Goal: Information Seeking & Learning: Learn about a topic

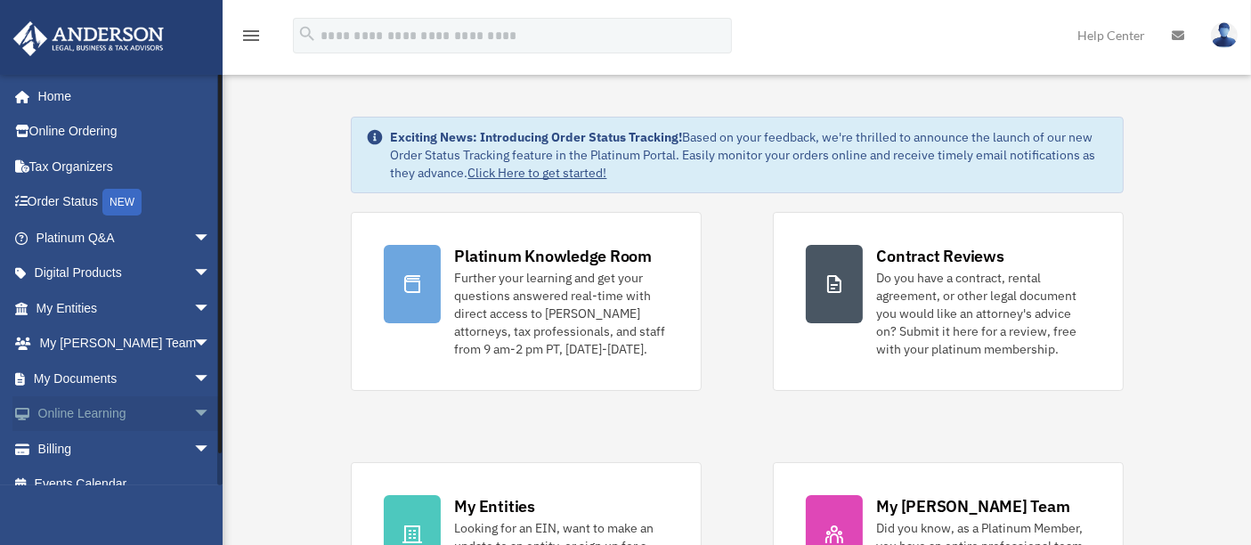
scroll to position [20, 0]
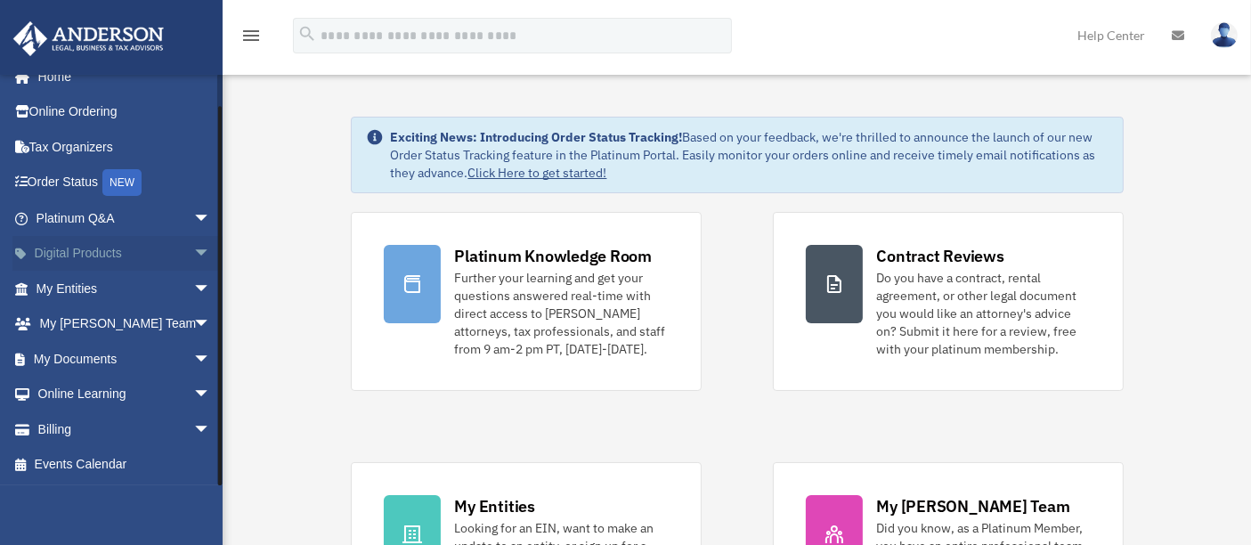
click at [193, 249] on span "arrow_drop_down" at bounding box center [211, 254] width 36 height 37
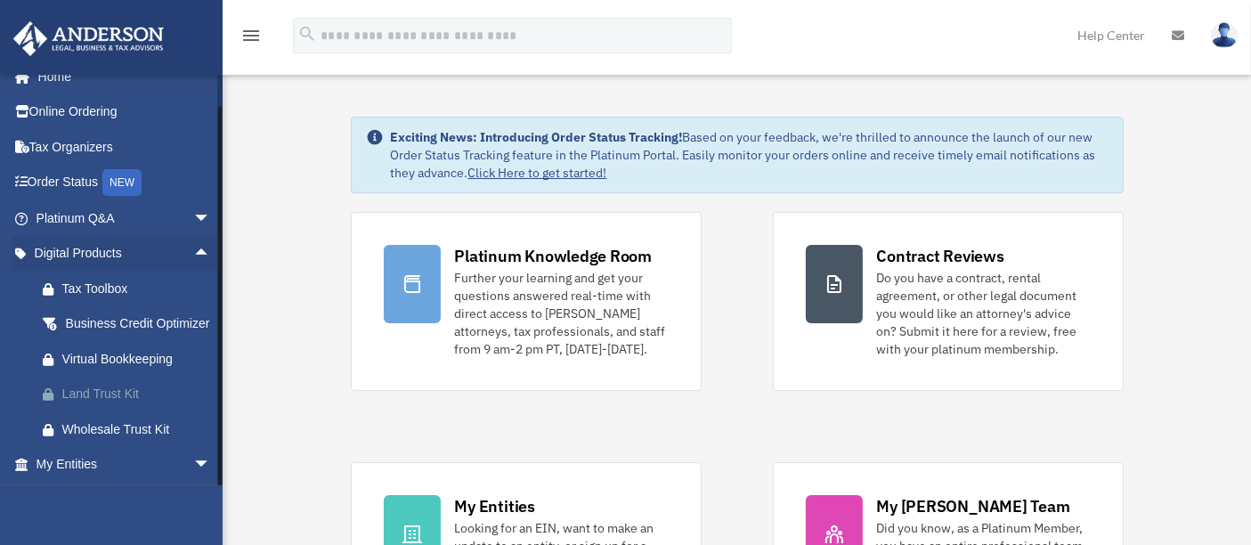
scroll to position [118, 0]
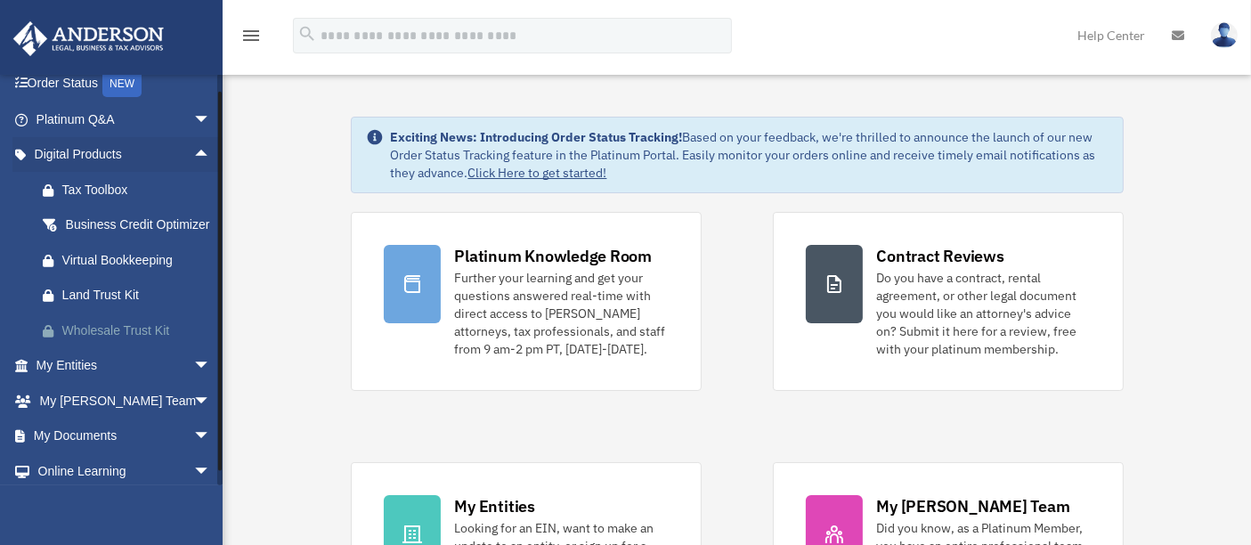
click at [121, 342] on div "Wholesale Trust Kit" at bounding box center [138, 331] width 153 height 22
click at [193, 385] on span "arrow_drop_down" at bounding box center [211, 366] width 36 height 37
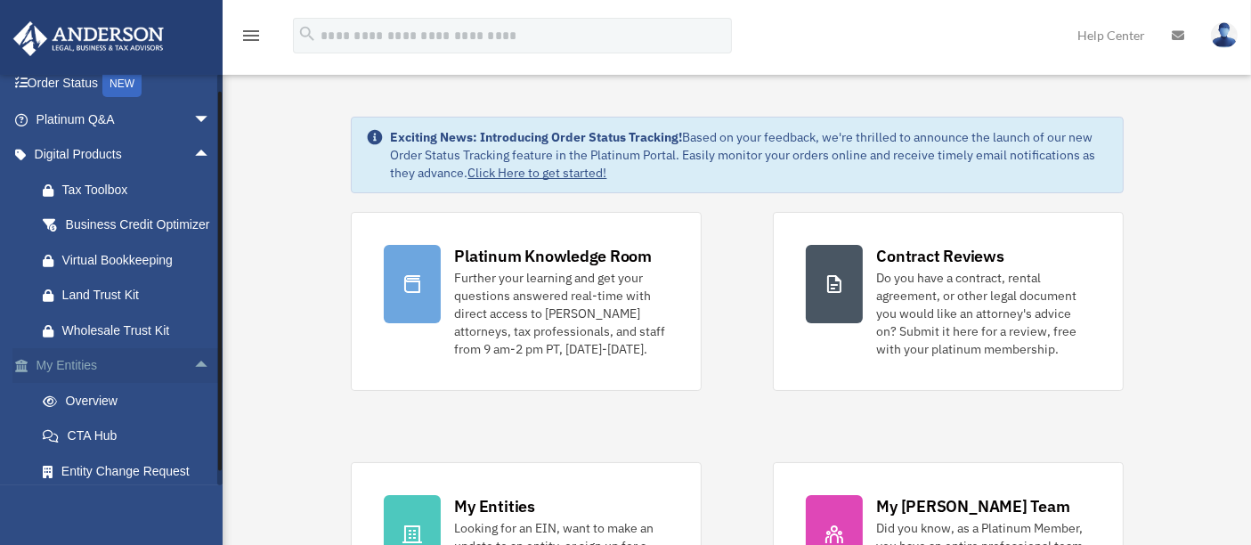
click at [193, 385] on span "arrow_drop_up" at bounding box center [211, 366] width 36 height 37
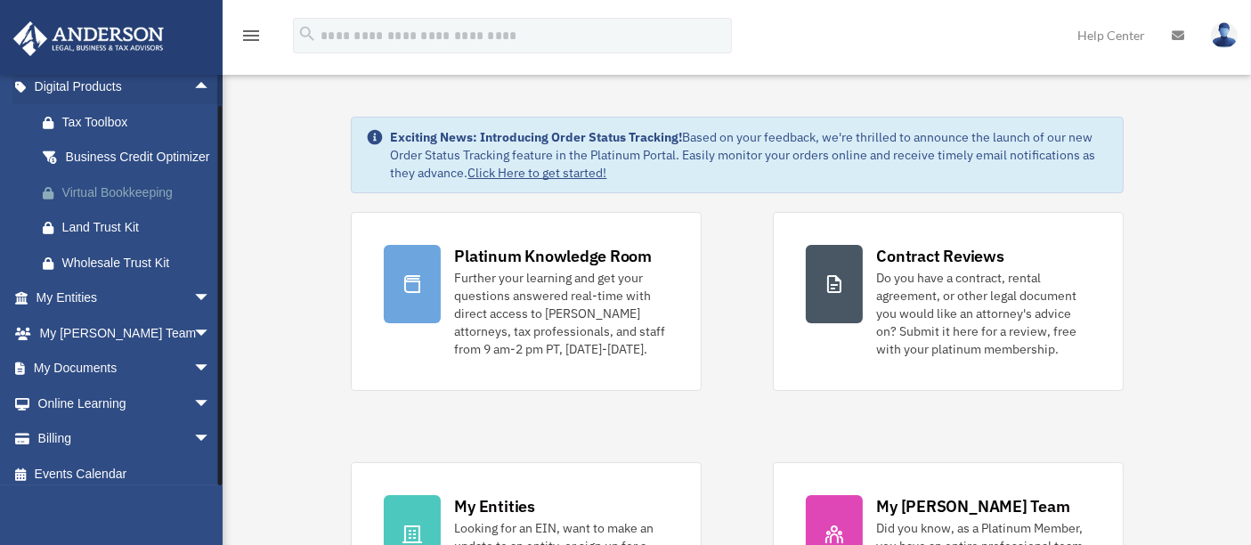
scroll to position [217, 0]
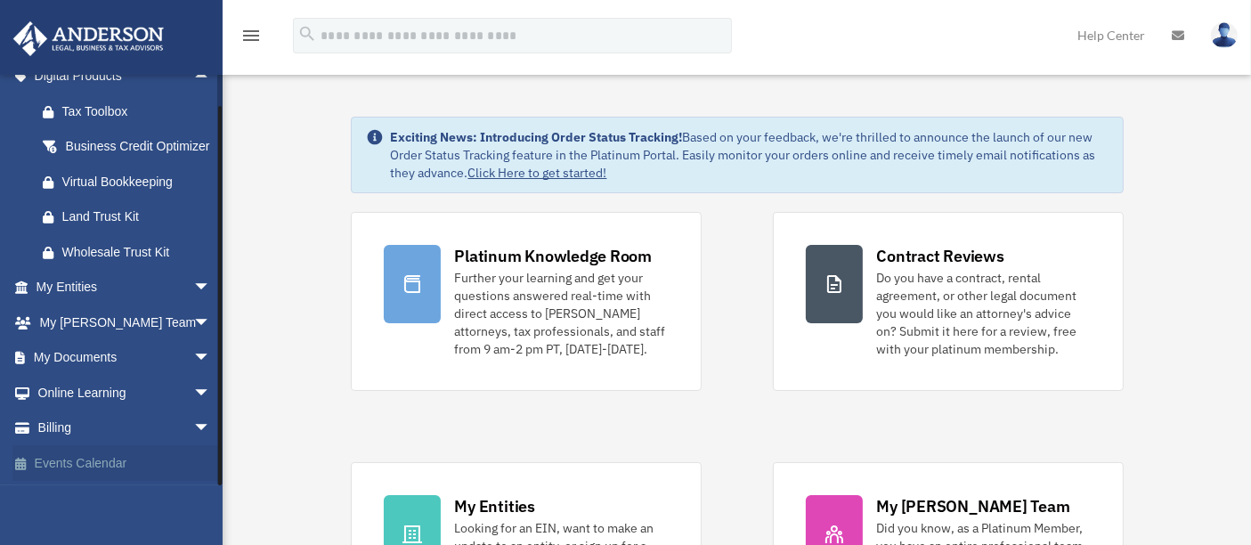
click at [91, 470] on link "Events Calendar" at bounding box center [124, 463] width 225 height 36
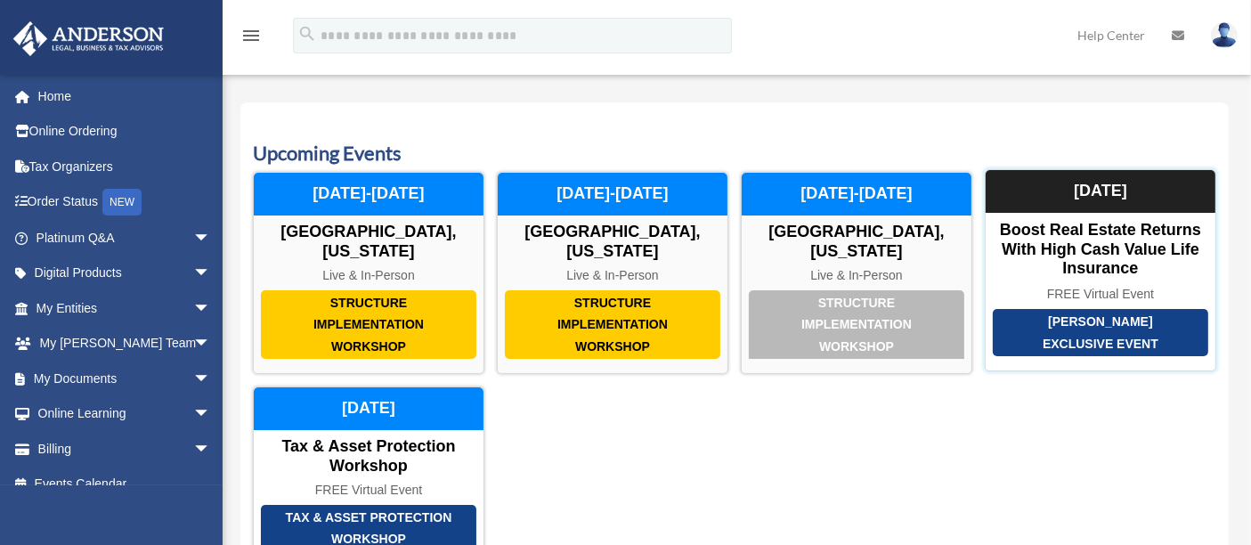
click at [1043, 240] on div "Boost Real Estate Returns with High Cash Value Life Insurance" at bounding box center [1101, 250] width 230 height 58
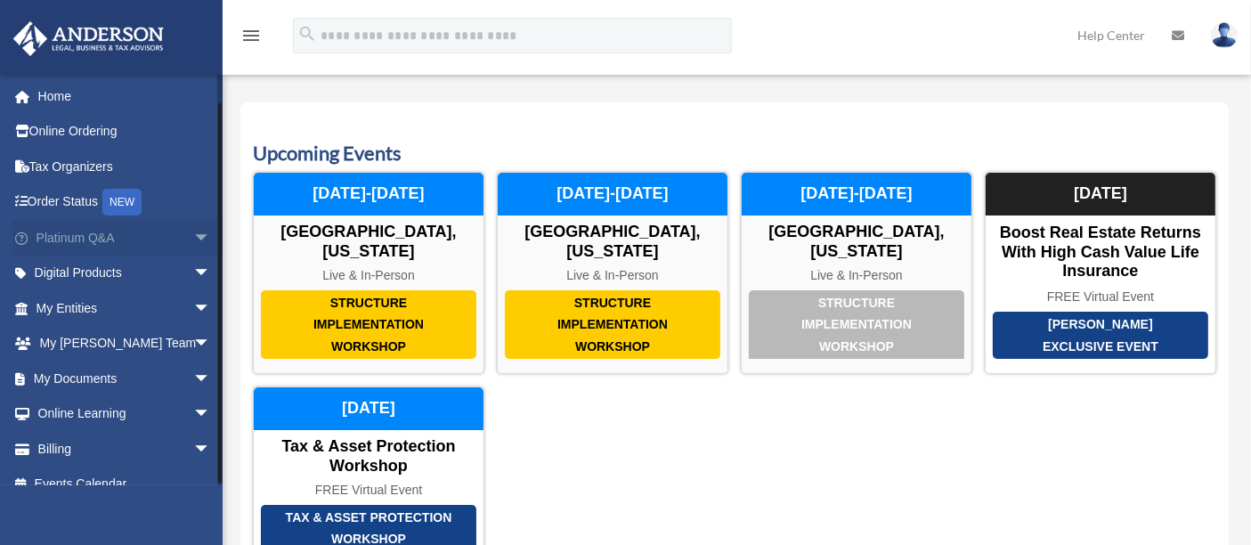
scroll to position [20, 0]
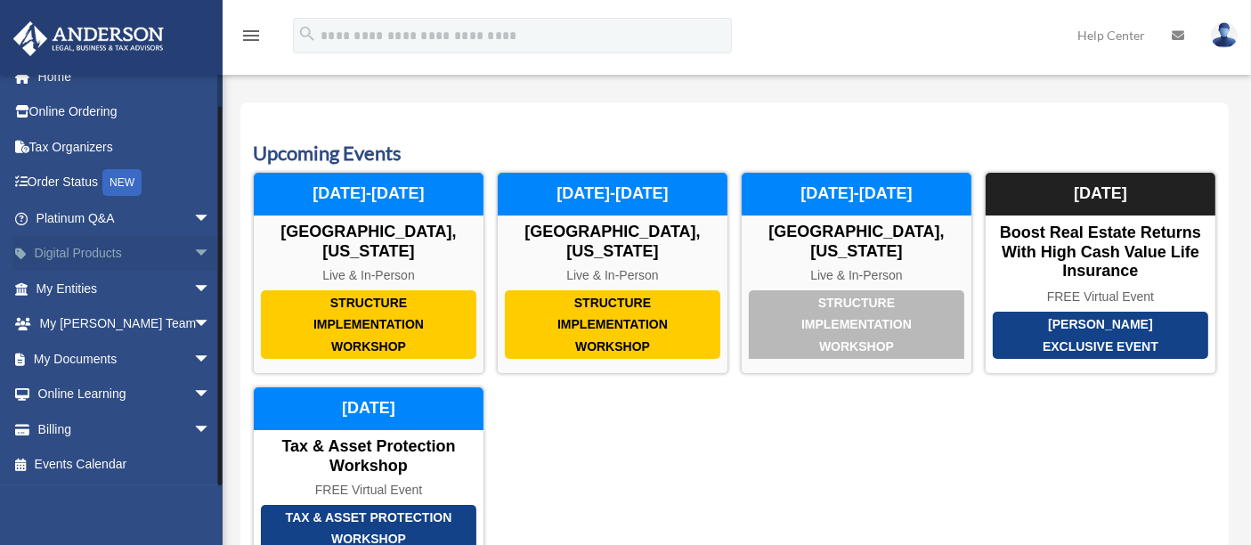
click at [193, 244] on span "arrow_drop_down" at bounding box center [211, 254] width 36 height 37
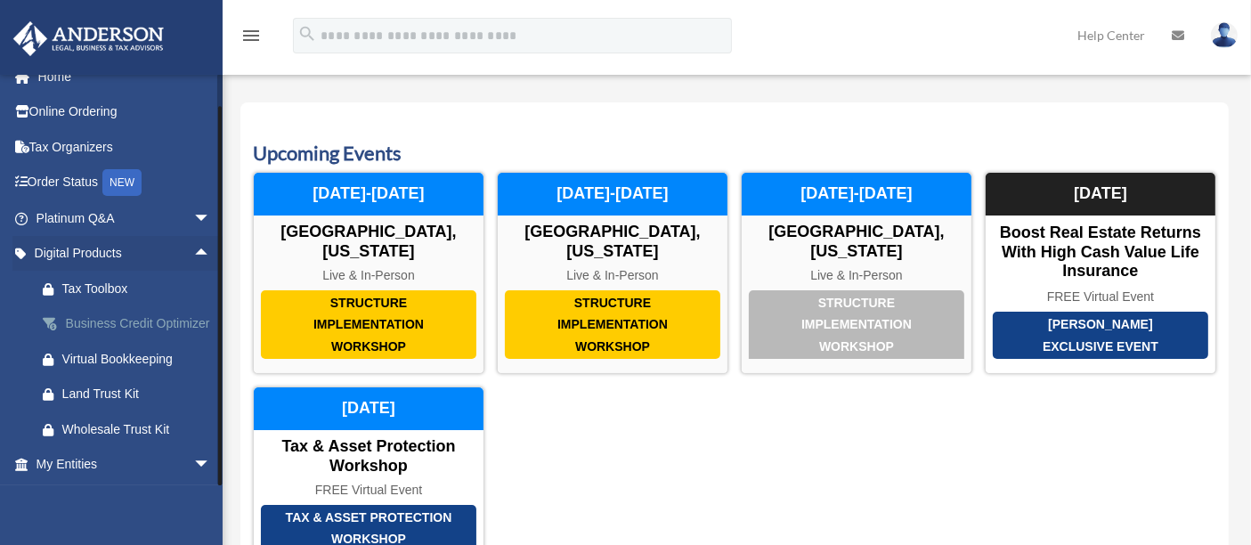
scroll to position [0, 0]
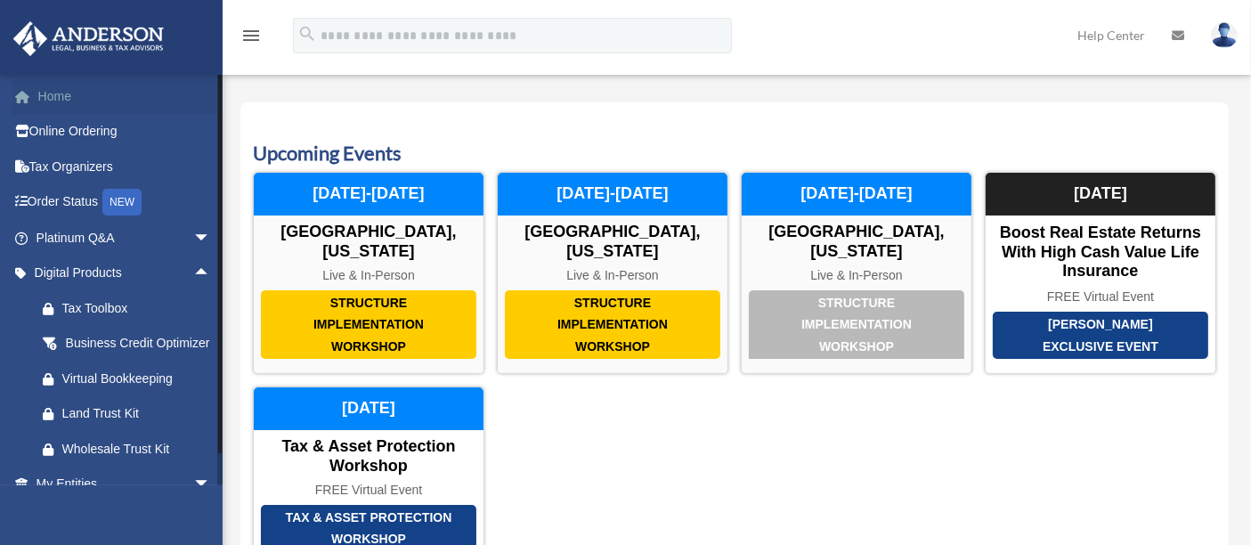
click at [48, 105] on link "Home" at bounding box center [124, 96] width 225 height 36
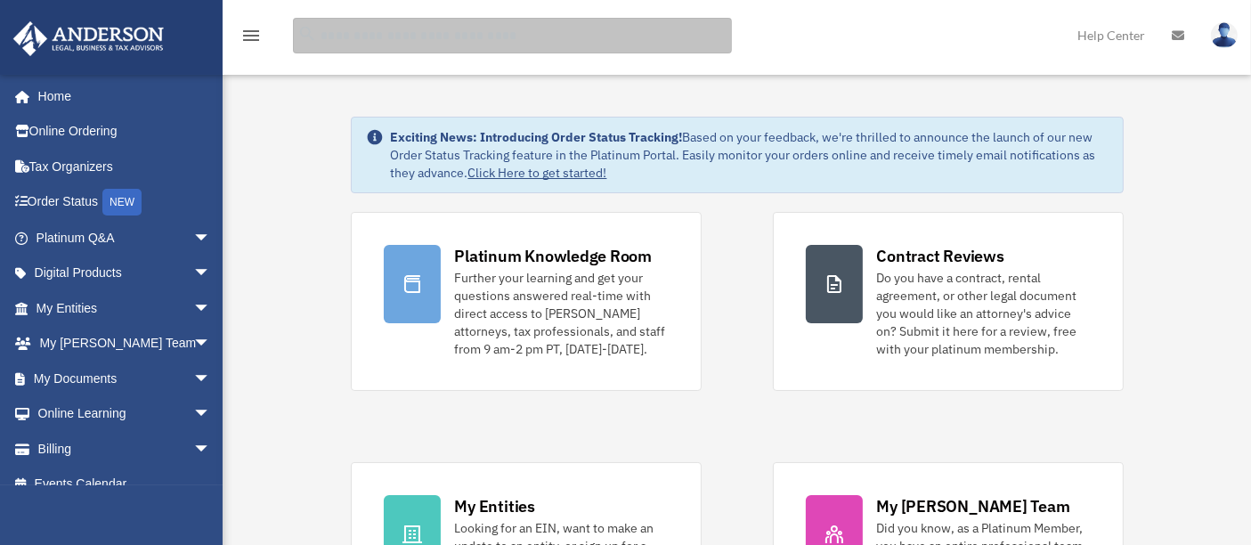
click at [417, 31] on input "search" at bounding box center [512, 36] width 439 height 36
type input "**********"
